Goal: Answer question/provide support: Share knowledge or assist other users

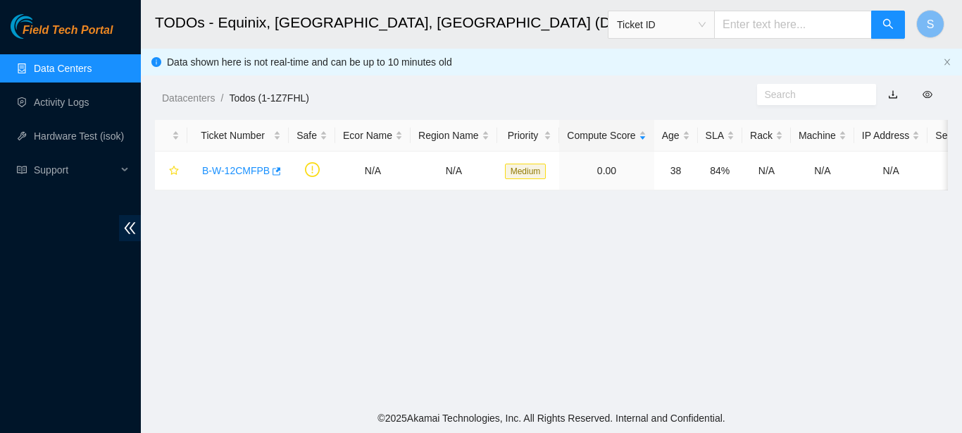
click at [57, 63] on link "Data Centers" at bounding box center [63, 68] width 58 height 11
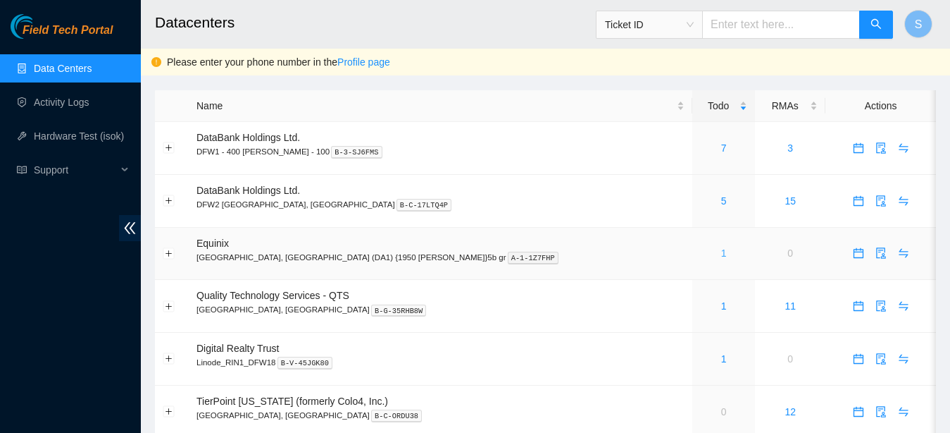
click at [721, 254] on link "1" at bounding box center [724, 252] width 6 height 11
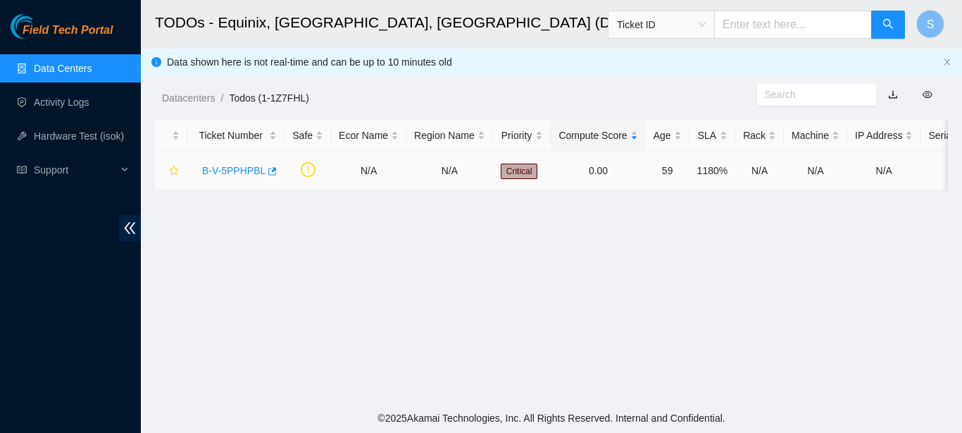
click at [232, 169] on link "B-V-5PPHPBL" at bounding box center [233, 170] width 63 height 11
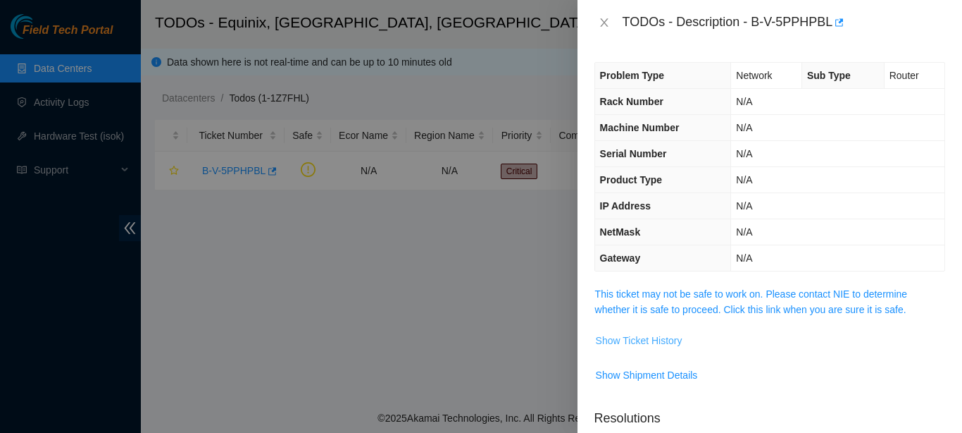
click at [659, 343] on span "Show Ticket History" at bounding box center [639, 341] width 87 height 16
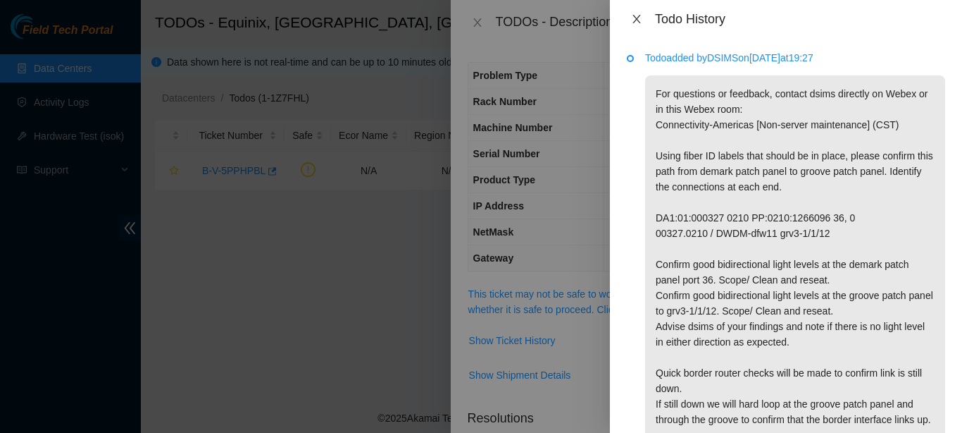
click at [636, 18] on icon "close" at bounding box center [637, 19] width 8 height 8
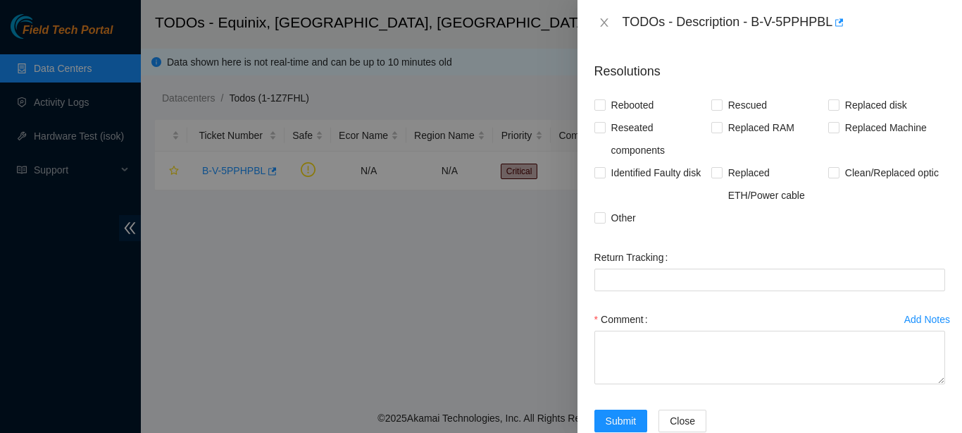
scroll to position [344, 0]
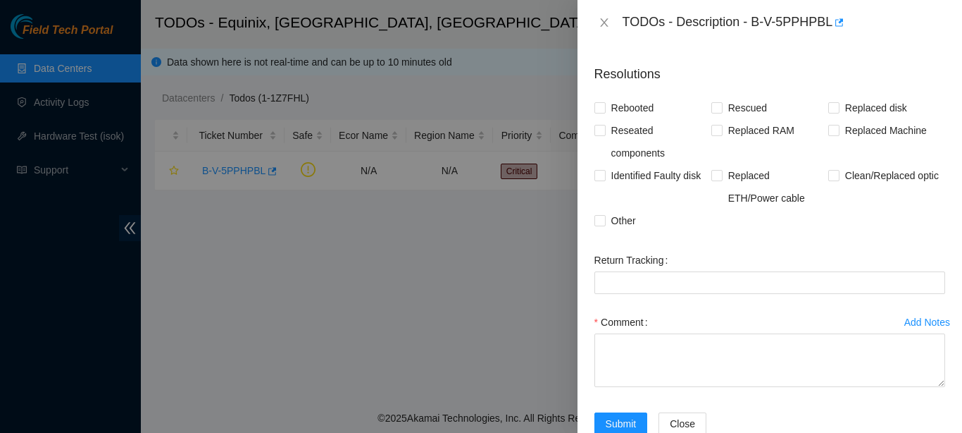
click at [708, 328] on div "Comment" at bounding box center [770, 322] width 351 height 23
click at [603, 225] on span at bounding box center [600, 220] width 11 height 11
click at [603, 225] on input "Other" at bounding box center [600, 220] width 10 height 10
checkbox input "true"
click at [601, 132] on input "Reseated components" at bounding box center [600, 130] width 10 height 10
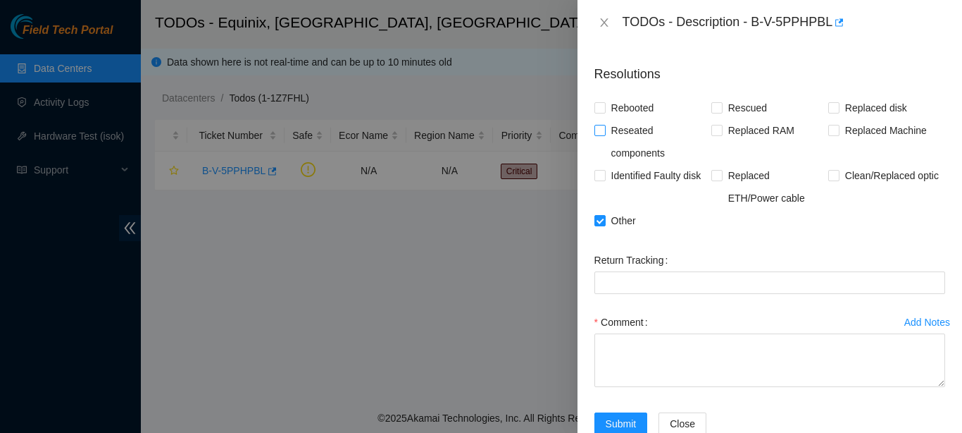
checkbox input "true"
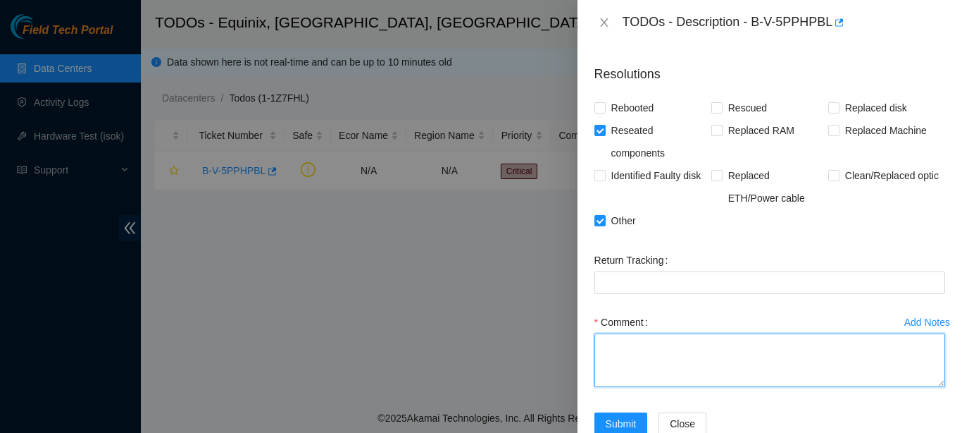
click at [616, 365] on textarea "Comment" at bounding box center [770, 360] width 351 height 54
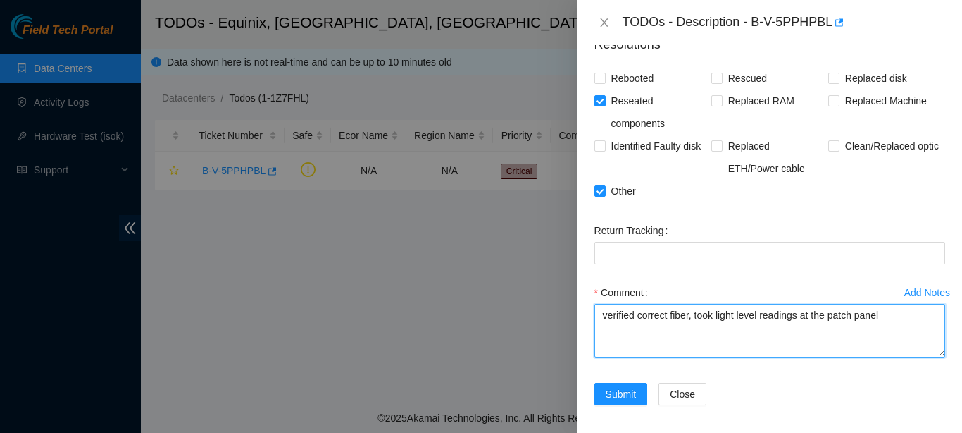
scroll to position [371, 0]
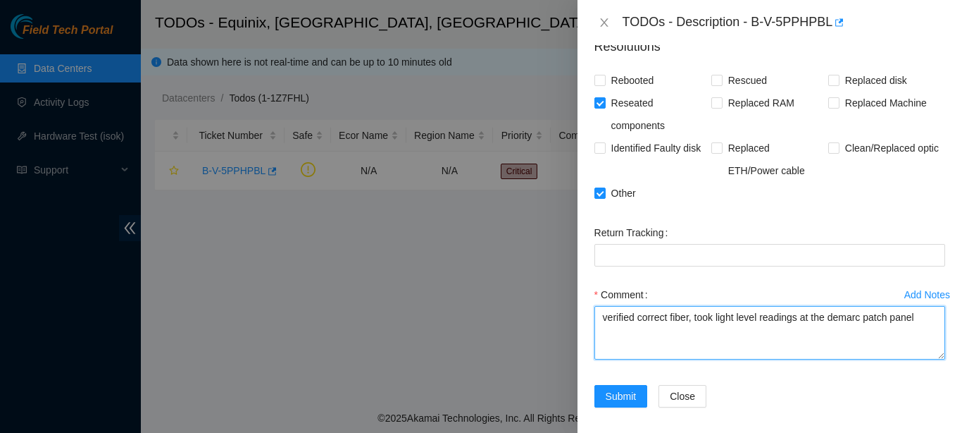
click at [693, 316] on textarea "verified correct fiber, took light level readings at the demarc patch panel" at bounding box center [770, 333] width 351 height 54
click at [912, 336] on textarea "verified correct fiber, all light levels are from the perspective of dwdm-eqx-d…" at bounding box center [770, 333] width 351 height 54
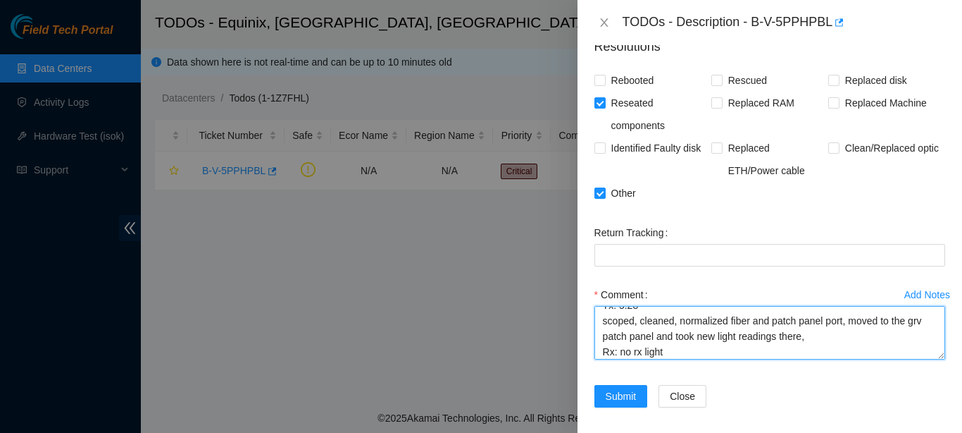
scroll to position [75, 0]
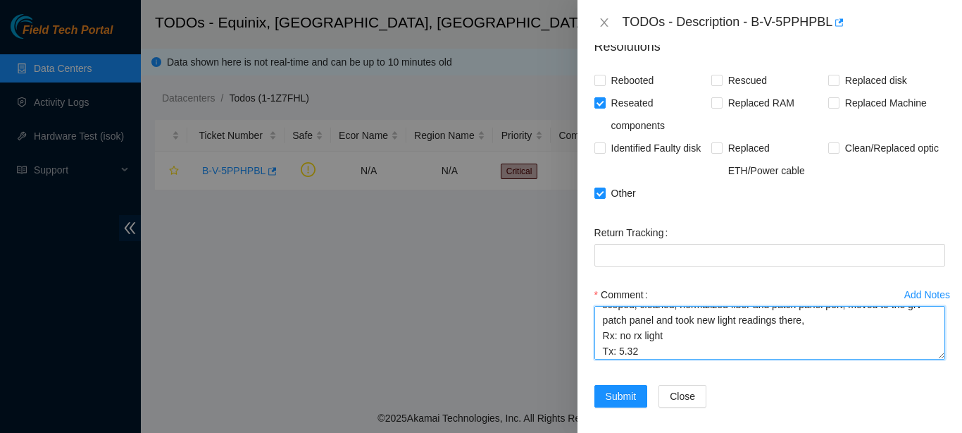
click at [788, 351] on textarea "verified correct fiber, all light levels are from the perspective of dwdm-eqx-d…" at bounding box center [770, 333] width 351 height 54
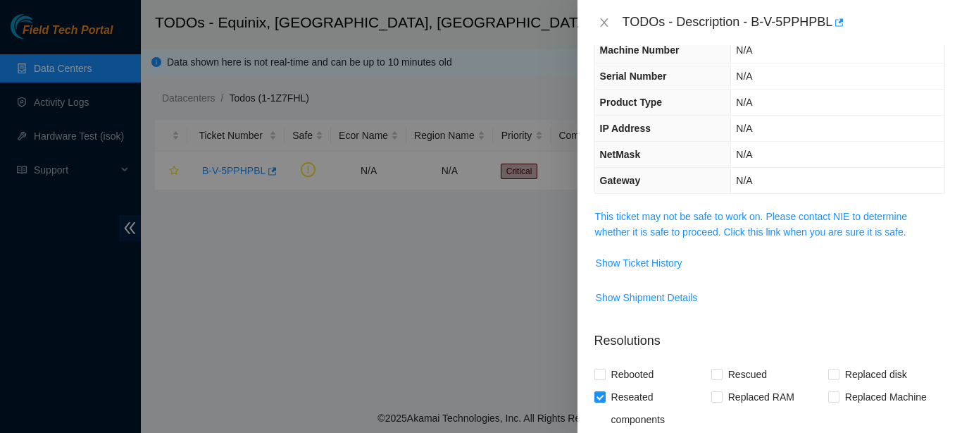
scroll to position [31, 0]
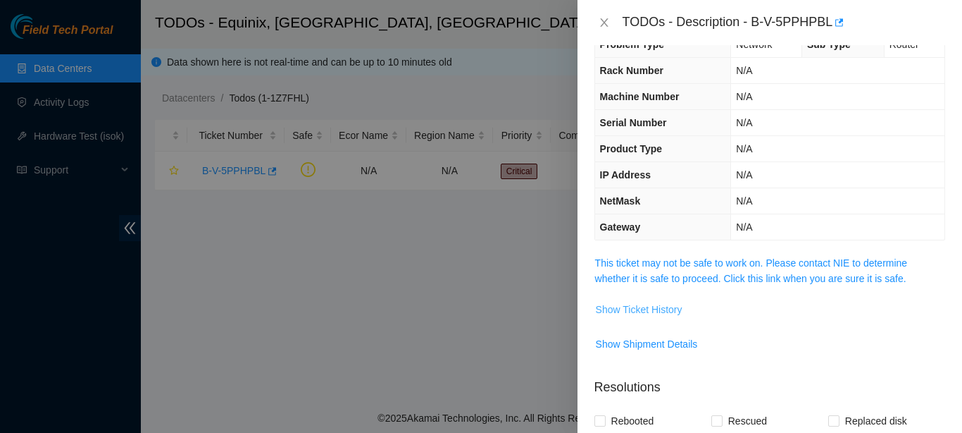
click at [636, 299] on button "Show Ticket History" at bounding box center [639, 309] width 88 height 23
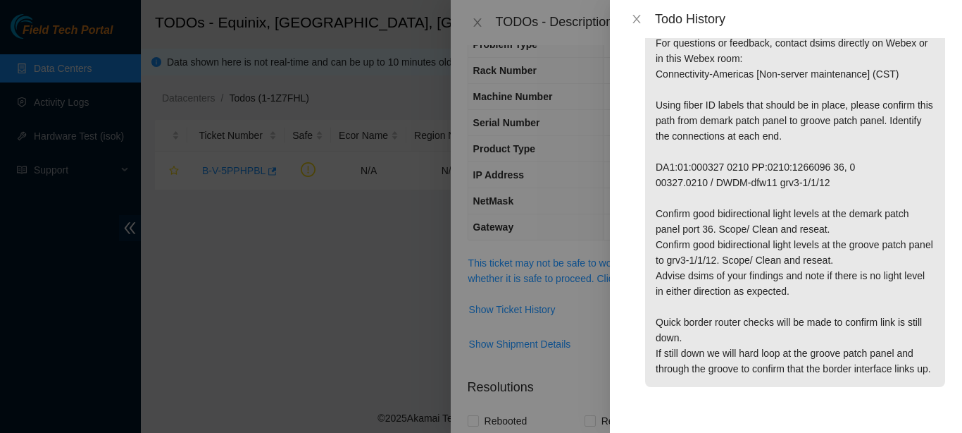
scroll to position [0, 0]
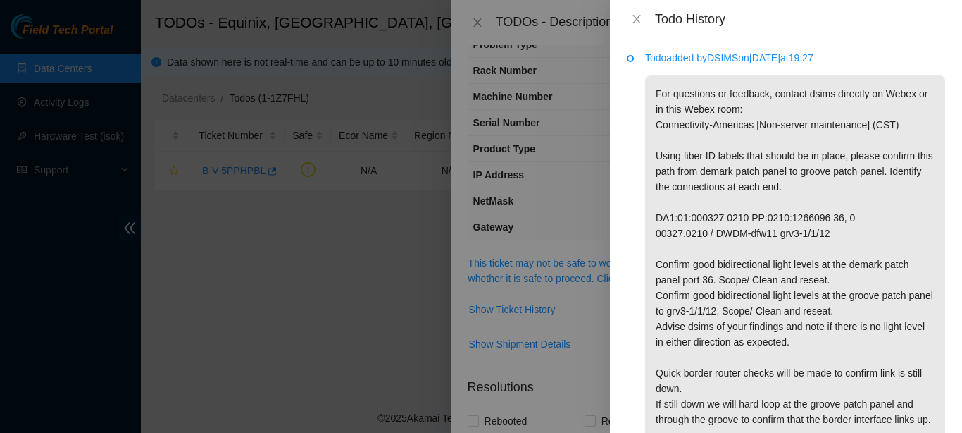
click at [637, 31] on div "Todo History" at bounding box center [786, 19] width 352 height 38
click at [632, 20] on icon "close" at bounding box center [636, 18] width 11 height 11
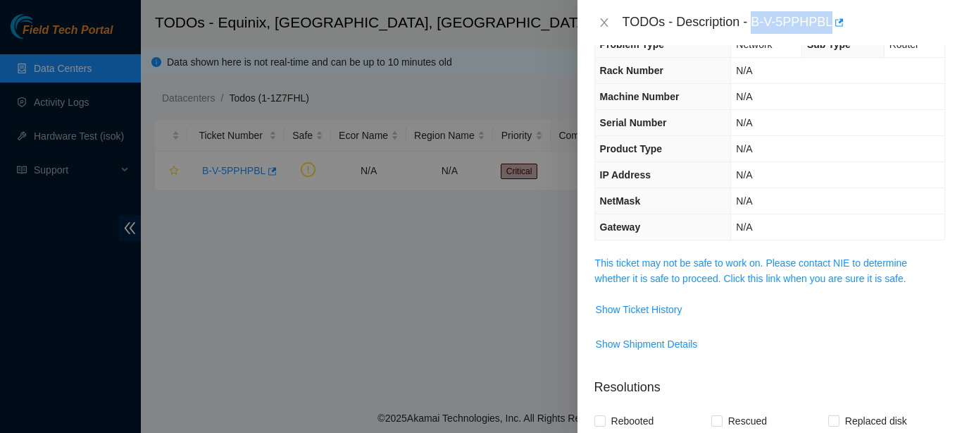
drag, startPoint x: 750, startPoint y: 20, endPoint x: 822, endPoint y: 19, distance: 71.9
click at [822, 19] on div "TODOs - Description - B-V-5PPHPBL" at bounding box center [784, 22] width 323 height 23
copy div "B-V-5PPHPBL"
click at [614, 321] on button "Show Ticket History" at bounding box center [639, 309] width 88 height 23
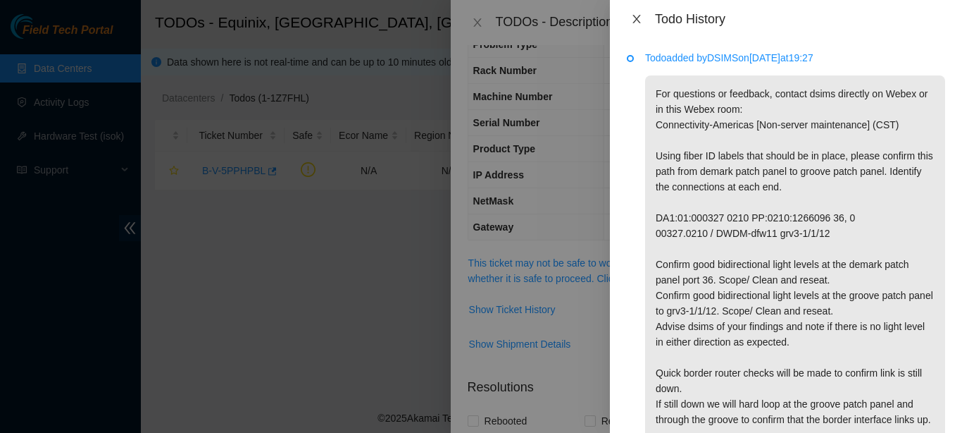
click at [640, 13] on button "Close" at bounding box center [637, 19] width 20 height 13
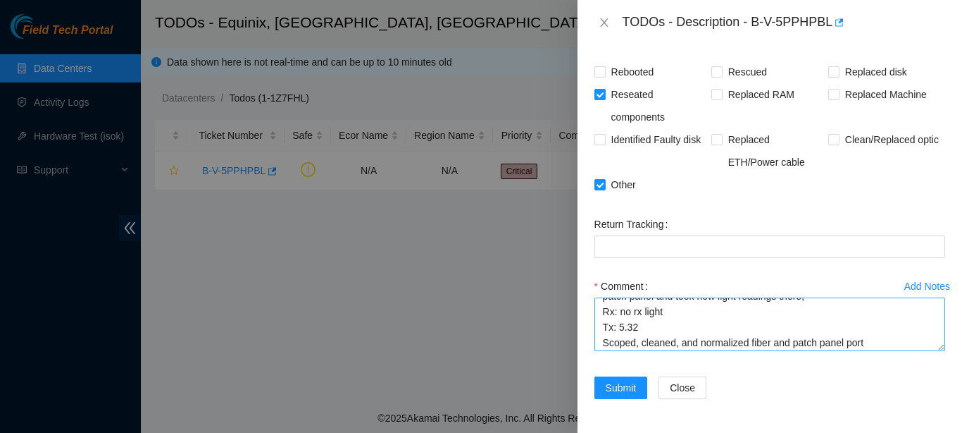
scroll to position [93, 0]
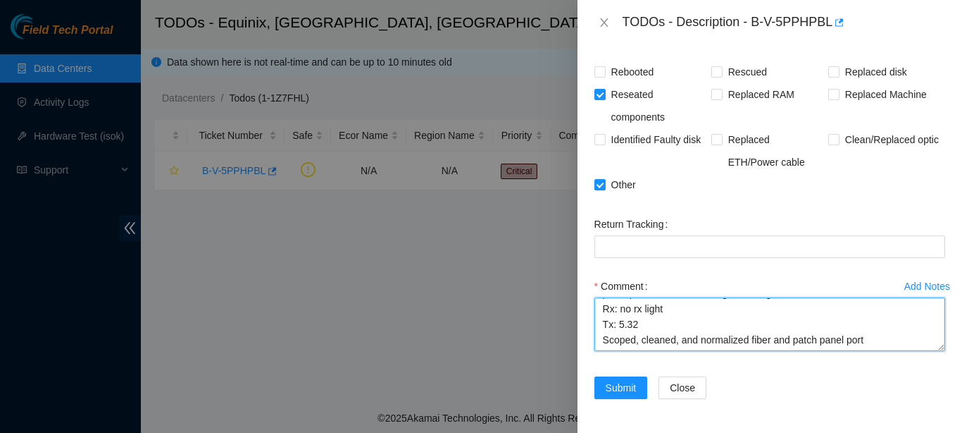
click at [869, 340] on textarea "verified correct fiber, all light levels are from the perspective of dwdm-eqx-d…" at bounding box center [770, 324] width 351 height 54
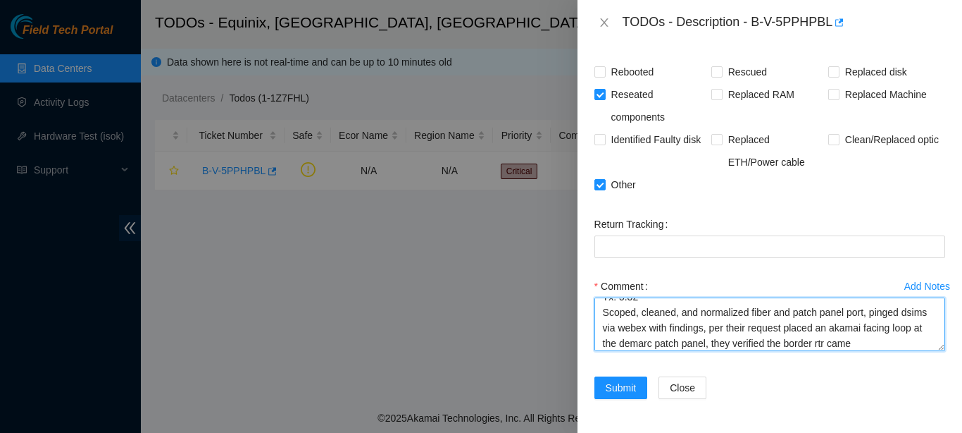
scroll to position [136, 0]
type textarea "verified correct fiber, all light levels are from the perspective of dwdm-eqx-d…"
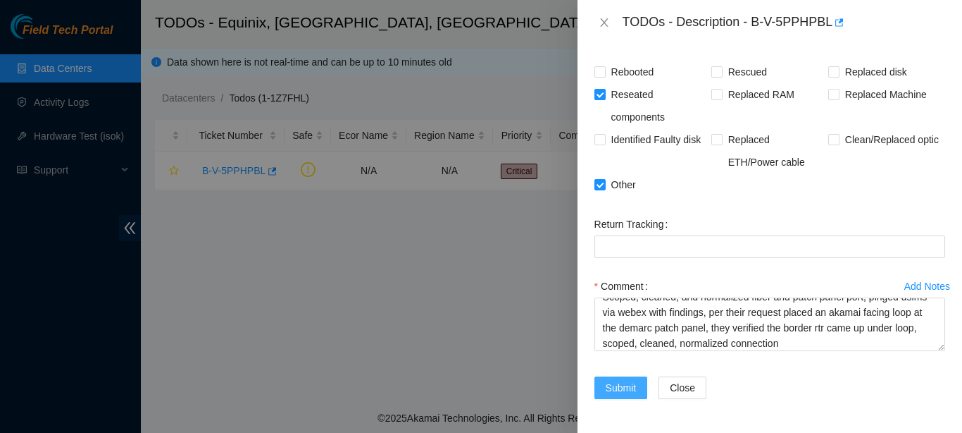
click at [613, 395] on span "Submit" at bounding box center [621, 388] width 31 height 16
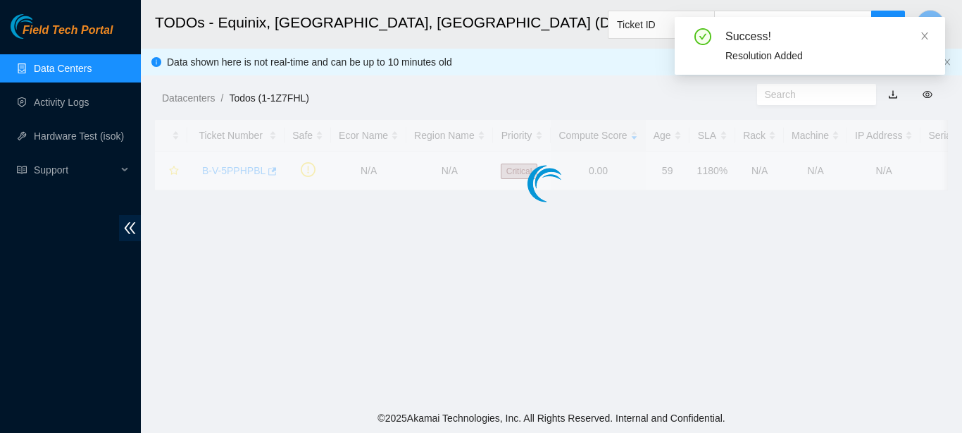
scroll to position [354, 0]
